Goal: Information Seeking & Learning: Learn about a topic

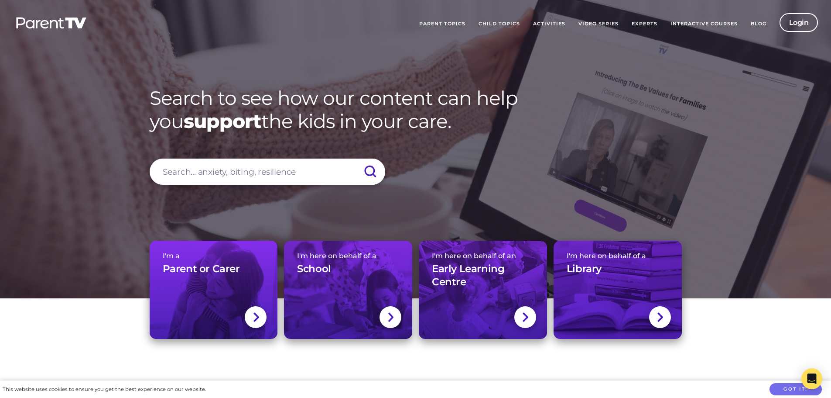
click at [795, 13] on header "Parent Topics Child Topics Activities Video Series Experts Interactive Courses …" at bounding box center [415, 24] width 831 height 48
click at [803, 18] on link "Login" at bounding box center [799, 22] width 39 height 19
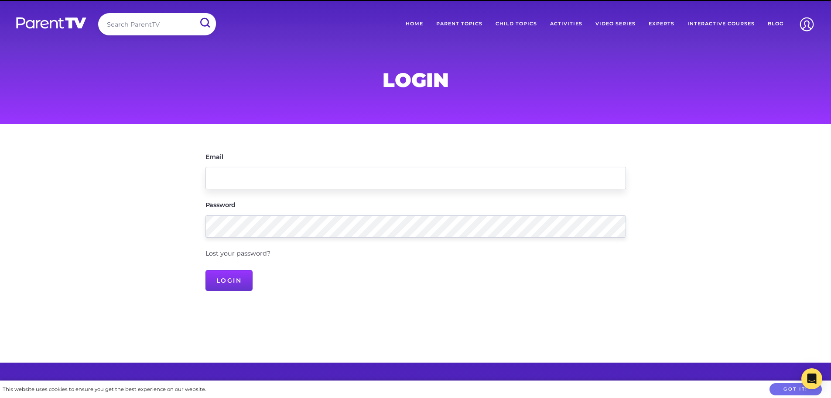
click at [350, 174] on input "Email" at bounding box center [416, 178] width 421 height 22
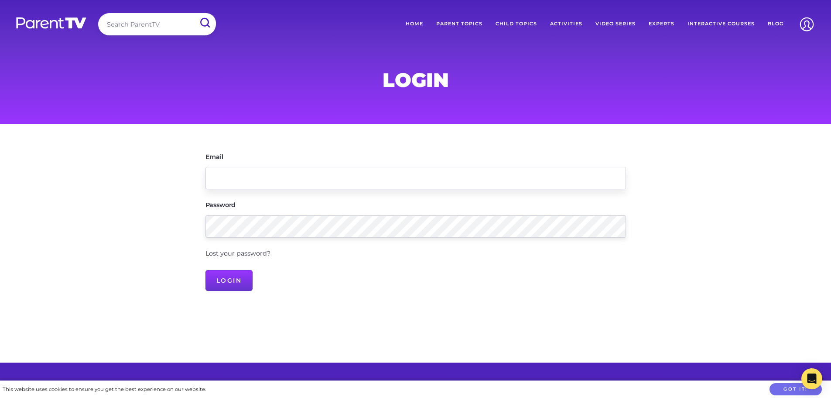
type input "crlowson@gmail.com"
click at [240, 278] on input "Login" at bounding box center [230, 280] width 48 height 21
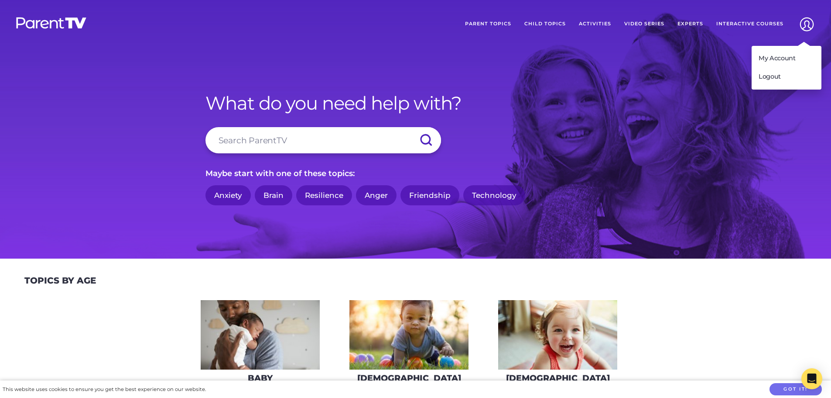
click at [802, 25] on img at bounding box center [807, 24] width 22 height 22
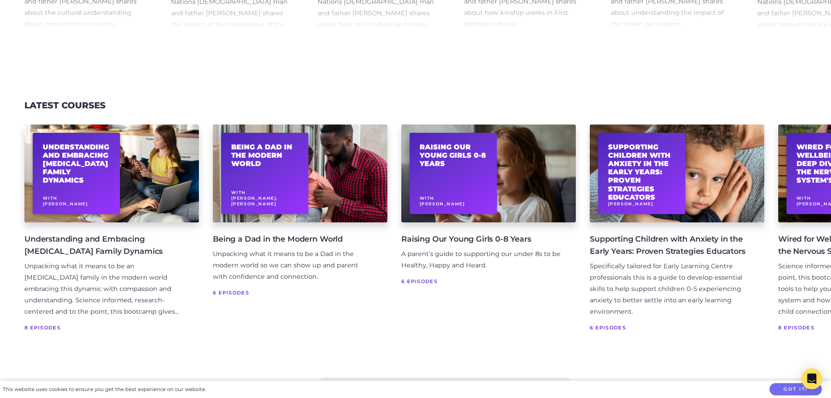
scroll to position [2019, 0]
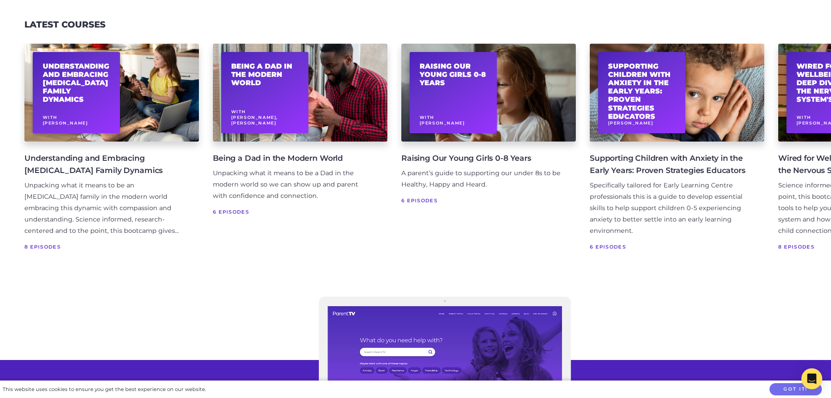
click at [423, 205] on span "6 Episodes" at bounding box center [481, 200] width 161 height 9
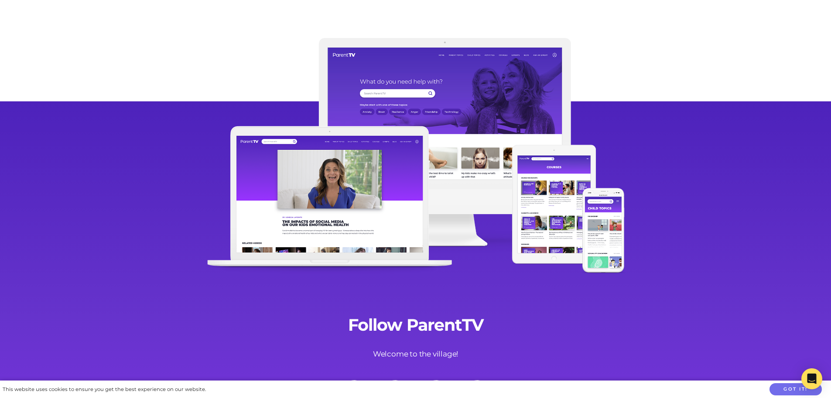
scroll to position [2324, 0]
